Goal: Navigation & Orientation: Find specific page/section

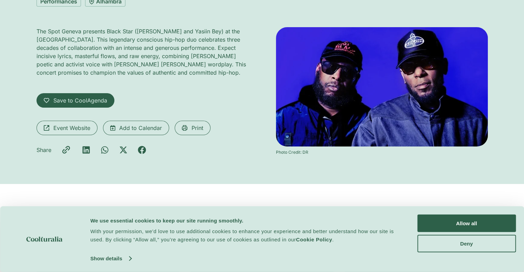
scroll to position [99, 0]
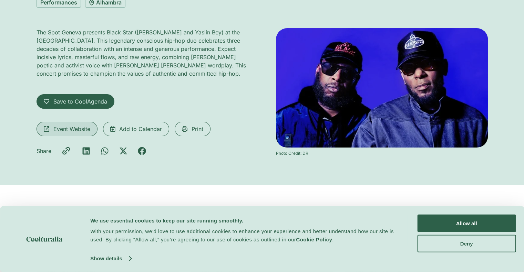
click at [73, 125] on span "Event Website" at bounding box center [71, 129] width 37 height 8
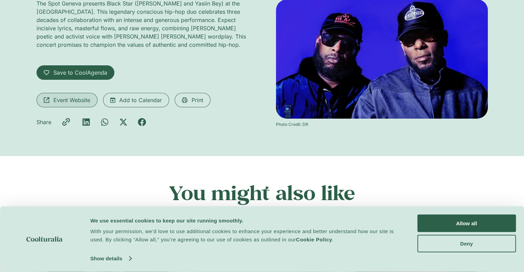
scroll to position [0, 0]
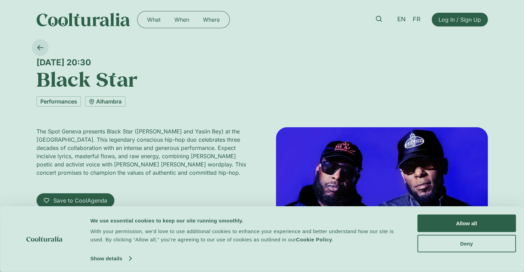
click at [39, 48] on icon at bounding box center [40, 47] width 7 height 7
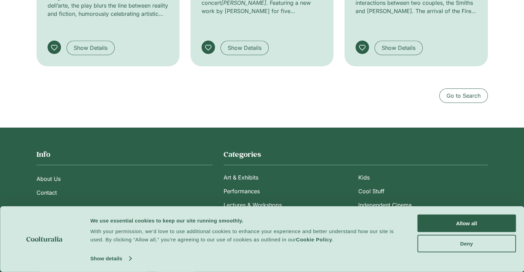
scroll to position [812, 0]
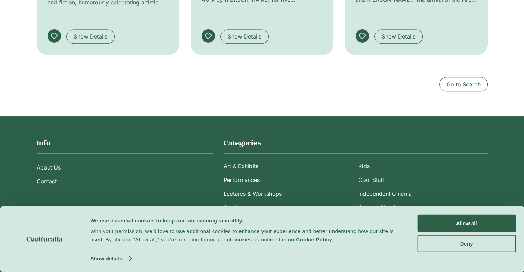
click at [372, 173] on link "Cool Stuff" at bounding box center [422, 180] width 129 height 14
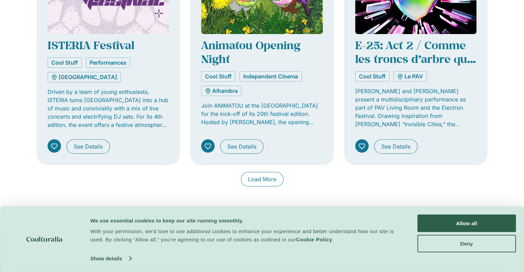
scroll to position [563, 0]
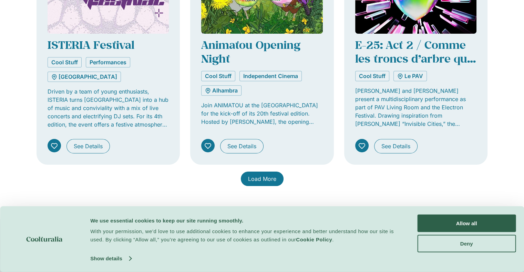
click at [262, 178] on span "Load More" at bounding box center [262, 179] width 28 height 8
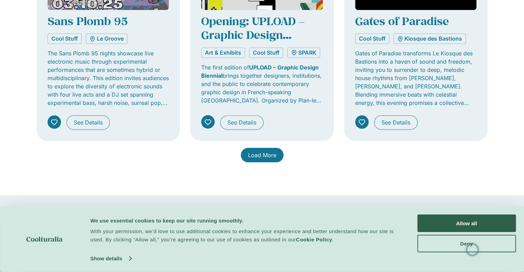
scroll to position [1083, 0]
click at [268, 154] on span "Load More" at bounding box center [262, 155] width 28 height 8
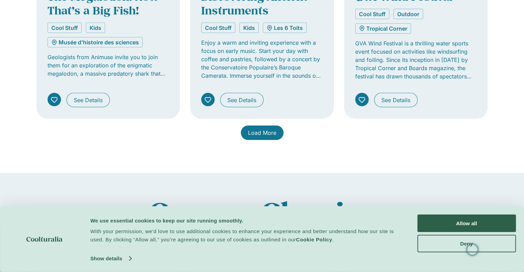
scroll to position [1614, 0]
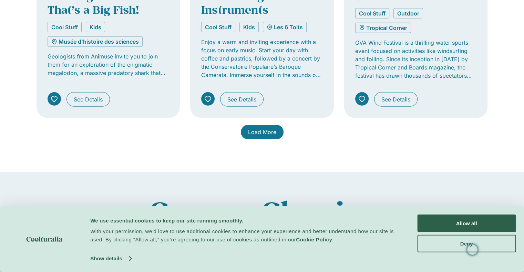
click at [268, 128] on span "Load More" at bounding box center [262, 132] width 28 height 8
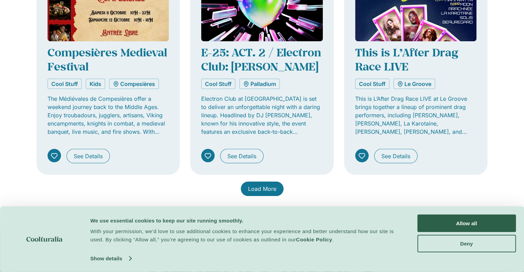
scroll to position [2058, 0]
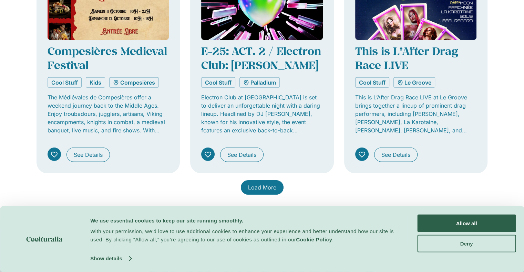
click at [254, 184] on span "Load More" at bounding box center [262, 188] width 28 height 8
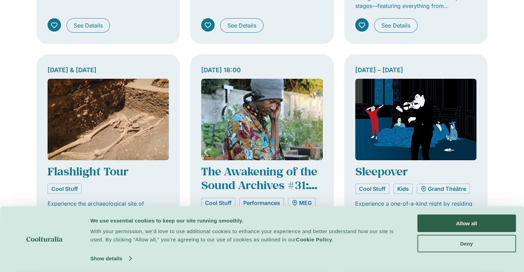
scroll to position [2543, 0]
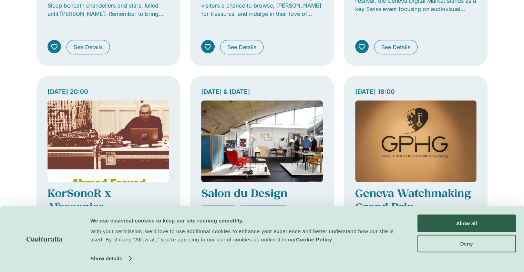
scroll to position [3045, 0]
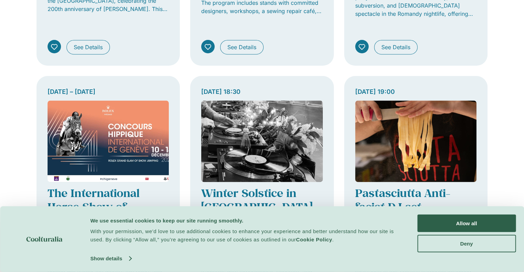
scroll to position [3567, 0]
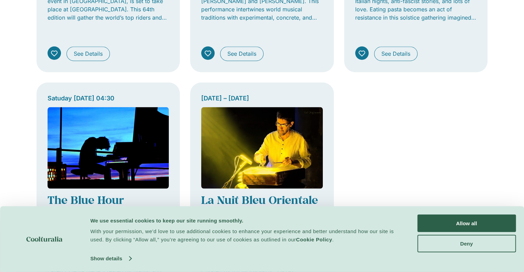
scroll to position [3822, 0]
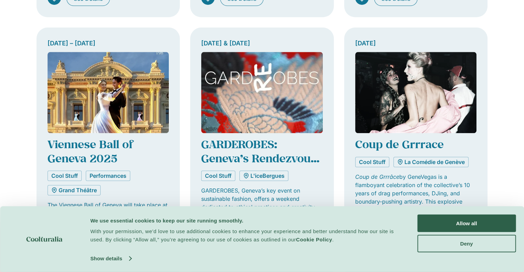
scroll to position [3352, 0]
